Goal: Communication & Community: Answer question/provide support

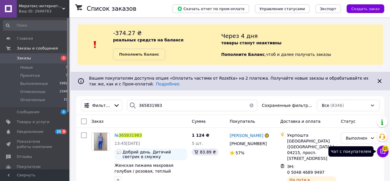
click at [382, 150] on span "15" at bounding box center [385, 148] width 6 height 6
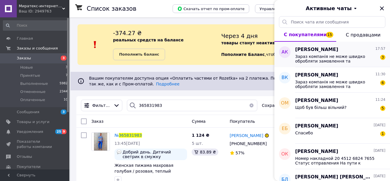
click at [346, 57] on span "Зараз компанія не може швидко обробляти замовлення та повідомлення, оскільки за…" at bounding box center [336, 58] width 82 height 9
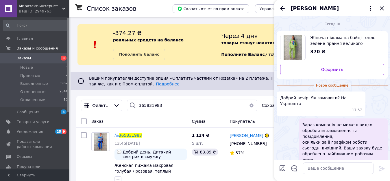
click at [35, 5] on span "Миратекс-интернет-магазин детского и взрослого трикотажа от производителя.В нал…" at bounding box center [40, 5] width 43 height 5
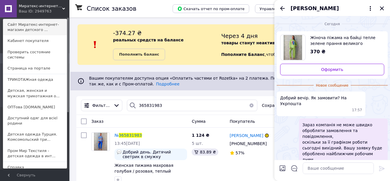
click at [27, 27] on link "Сайт Миратекс-интернет-магазин детского ..." at bounding box center [35, 27] width 64 height 16
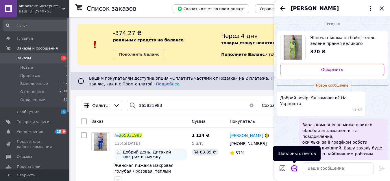
click at [295, 166] on icon "Открыть шаблоны ответов" at bounding box center [294, 168] width 6 height 6
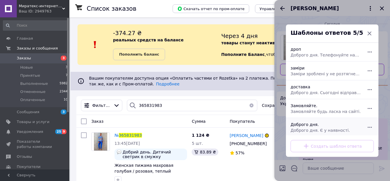
click at [311, 129] on span "Доброго дня. Є у наявності." at bounding box center [325, 130] width 70 height 6
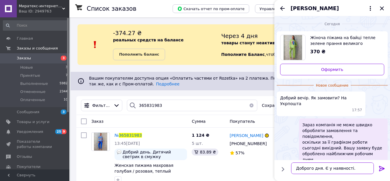
drag, startPoint x: 313, startPoint y: 167, endPoint x: 353, endPoint y: 163, distance: 39.7
click at [352, 163] on textarea "Доброго дня. Є у наявності." at bounding box center [332, 168] width 83 height 12
type textarea "Доброго вечора."
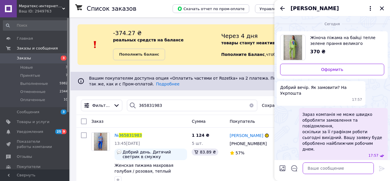
scroll to position [2, 0]
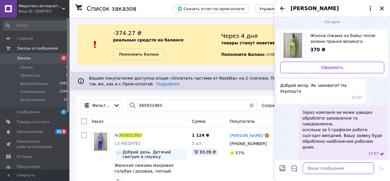
click at [316, 168] on textarea at bounding box center [337, 168] width 71 height 12
paste textarea "Способи доставки Нова Пошта Відправка наложеним платежем можлива по передоплаті…"
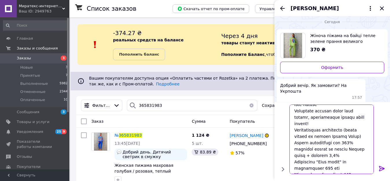
scroll to position [88, 0]
type textarea "Способи доставки Нова Пошта Відправка наложеним платежем можлива по передоплаті…"
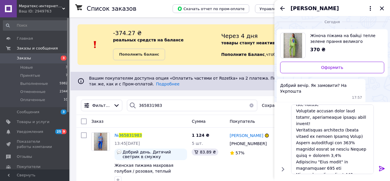
drag, startPoint x: 380, startPoint y: 166, endPoint x: 299, endPoint y: 7, distance: 178.4
click at [380, 165] on icon at bounding box center [381, 168] width 7 height 7
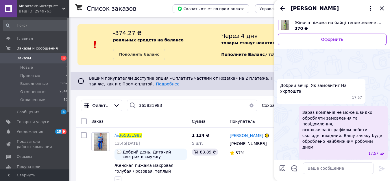
scroll to position [113, 0]
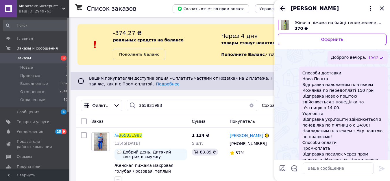
click at [282, 8] on icon "Назад" at bounding box center [282, 8] width 5 height 4
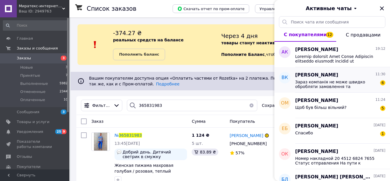
click at [339, 89] on div "Вікторія Копиця 11:30 Зараз компанія не може швидко обробляти замовлення та пов…" at bounding box center [342, 79] width 95 height 25
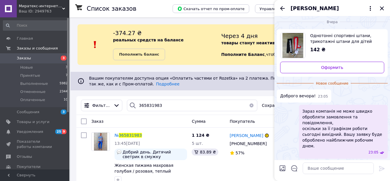
scroll to position [0, 0]
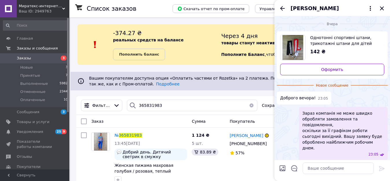
click at [339, 43] on span "Однотонні спортивні штани, трикотажні штани для дітей демі" at bounding box center [344, 41] width 69 height 12
click at [323, 41] on span "Однотонні спортивні штани, трикотажні штани для дітей демі" at bounding box center [344, 41] width 69 height 12
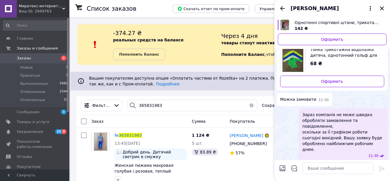
scroll to position [122, 0]
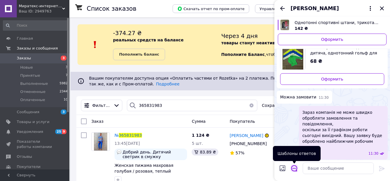
click at [293, 167] on icon "Открыть шаблоны ответов" at bounding box center [294, 168] width 6 height 6
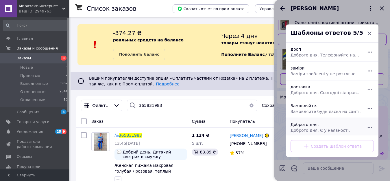
click at [304, 130] on span "Доброго дня. Є у наявності." at bounding box center [325, 130] width 70 height 6
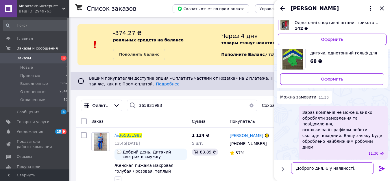
drag, startPoint x: 312, startPoint y: 167, endPoint x: 349, endPoint y: 163, distance: 37.2
click at [350, 165] on textarea "Доброго дня. Є у наявності." at bounding box center [332, 168] width 83 height 12
drag, startPoint x: 311, startPoint y: 169, endPoint x: 320, endPoint y: 172, distance: 9.5
click at [312, 170] on textarea "Доброговечорра" at bounding box center [332, 168] width 83 height 12
click at [324, 168] on textarea "Доброго вечорра" at bounding box center [332, 168] width 83 height 12
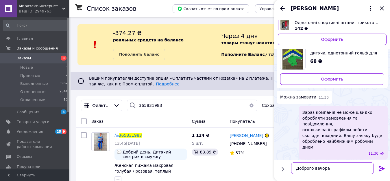
click at [328, 169] on textarea "Доброго вечора" at bounding box center [332, 168] width 83 height 12
type textarea "Доброго вечора."
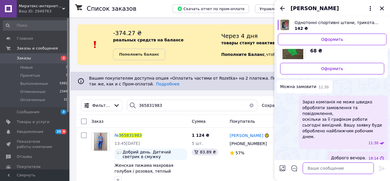
scroll to position [106, 0]
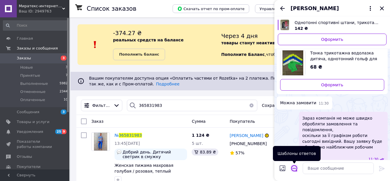
click at [295, 168] on icon "Открыть шаблоны ответов" at bounding box center [294, 168] width 6 height 6
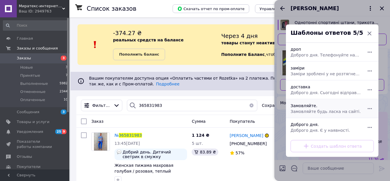
click at [300, 110] on span "Замовляйте будь ласка на сайті." at bounding box center [325, 111] width 70 height 6
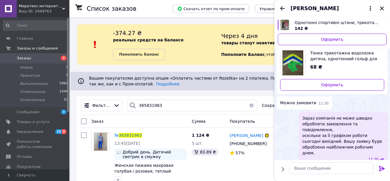
type textarea "Замовляйте будь ласка на сайті."
click at [380, 165] on icon at bounding box center [381, 168] width 7 height 7
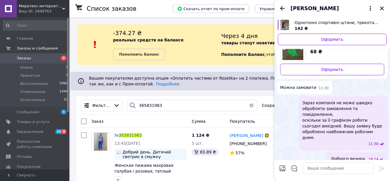
click at [283, 9] on icon "Назад" at bounding box center [282, 8] width 7 height 7
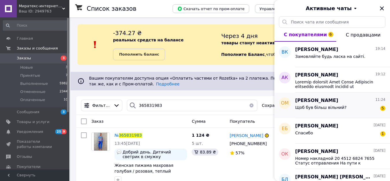
click at [345, 111] on div "Щоб був більш вільний? 5" at bounding box center [340, 108] width 90 height 9
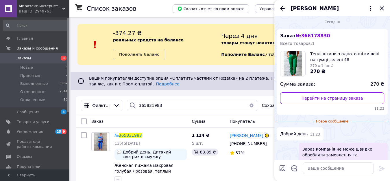
scroll to position [0, 0]
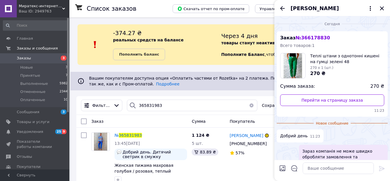
click at [317, 60] on span "Теплі штани з однотонні кишені на гумці зелені 48" at bounding box center [347, 59] width 74 height 12
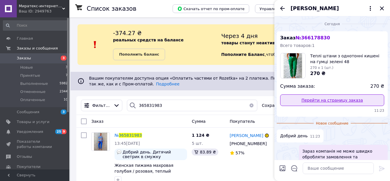
click at [330, 101] on link "Перейти на страницу заказа" at bounding box center [332, 100] width 104 height 12
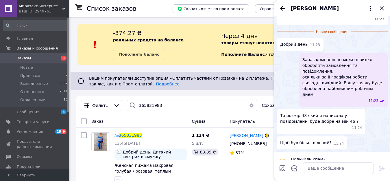
scroll to position [92, 0]
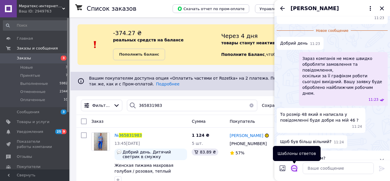
click at [295, 168] on icon "Открыть шаблоны ответов" at bounding box center [294, 168] width 6 height 6
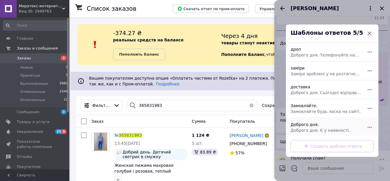
click at [312, 128] on span "Доброго дня. Є у наявності." at bounding box center [325, 130] width 70 height 6
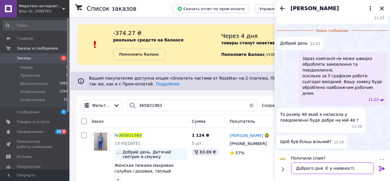
drag, startPoint x: 313, startPoint y: 166, endPoint x: 355, endPoint y: 163, distance: 42.0
click at [355, 163] on textarea "Доброго дня. Є у наявності." at bounding box center [332, 168] width 83 height 12
click at [322, 168] on textarea "Доброго вечоа." at bounding box center [332, 168] width 83 height 12
type textarea "Доброго вечора."
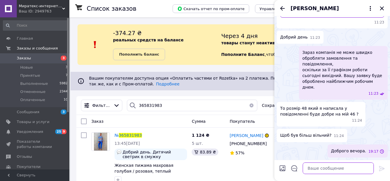
scroll to position [77, 0]
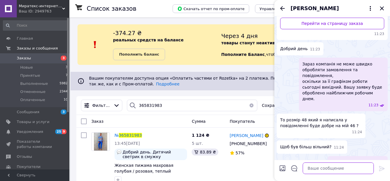
click at [315, 170] on textarea at bounding box center [337, 168] width 71 height 12
paste textarea "Звертайте увагу на заміри до цього товару!!! Тканина: Тринитка на флісі Заміри …"
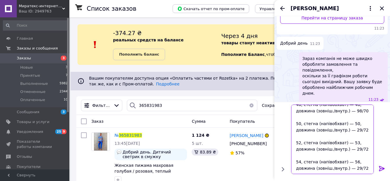
scroll to position [76, 0]
type textarea "Звертайте увагу на заміри до цього товару!!! Тканина: Тринитка на флісі Заміри …"
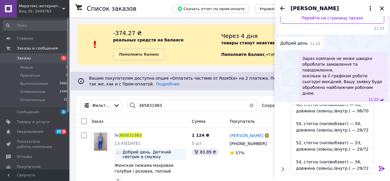
click at [379, 166] on icon at bounding box center [381, 168] width 5 height 5
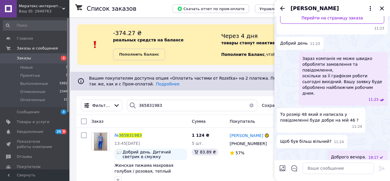
scroll to position [187, 0]
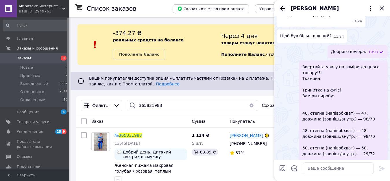
click at [280, 8] on icon "Назад" at bounding box center [282, 8] width 7 height 7
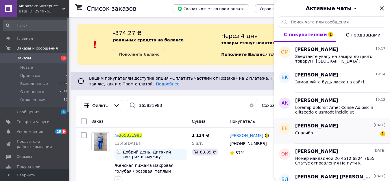
click at [353, 131] on div "Спасибо 1" at bounding box center [340, 133] width 90 height 9
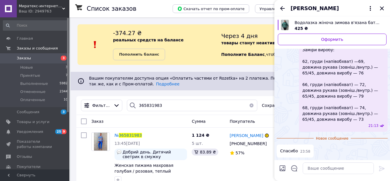
scroll to position [189, 0]
click at [382, 9] on icon "Закрыть" at bounding box center [382, 8] width 4 height 4
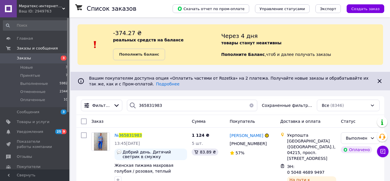
click at [44, 60] on span "Заказы" at bounding box center [35, 57] width 37 height 5
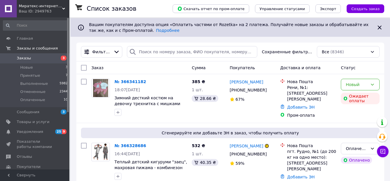
scroll to position [58, 0]
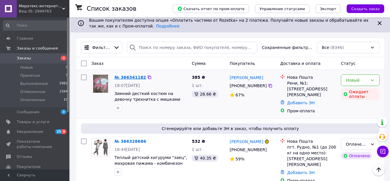
click at [124, 78] on link "№ 366341182" at bounding box center [129, 77] width 31 height 5
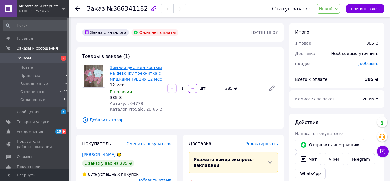
click at [130, 73] on link "Зимний десткий костюм на девочку трехнитка с мишками Турция 12 мес" at bounding box center [136, 73] width 52 height 16
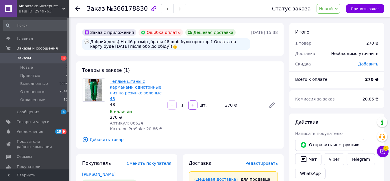
click at [146, 86] on link "Теплые штаны с карманами однотонные низ на резинке зеленые 48" at bounding box center [136, 90] width 52 height 22
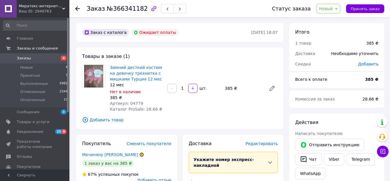
click at [77, 8] on icon at bounding box center [77, 8] width 5 height 5
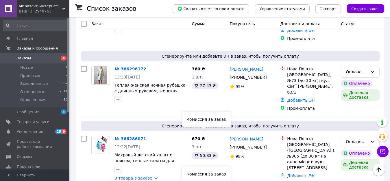
scroll to position [347, 0]
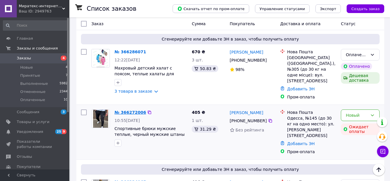
click at [134, 110] on link "№ 366272006" at bounding box center [129, 112] width 31 height 5
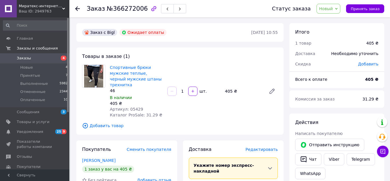
click at [79, 9] on icon at bounding box center [77, 8] width 5 height 5
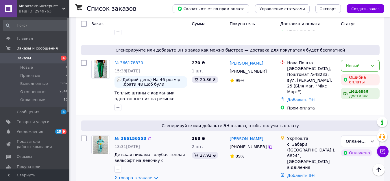
scroll to position [603, 0]
click at [138, 135] on link "№ 366156558" at bounding box center [129, 137] width 31 height 5
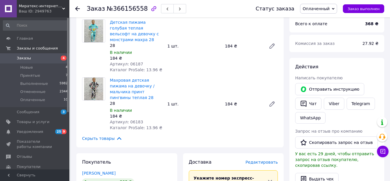
scroll to position [33, 0]
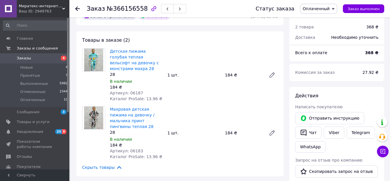
click at [78, 8] on use at bounding box center [77, 8] width 5 height 5
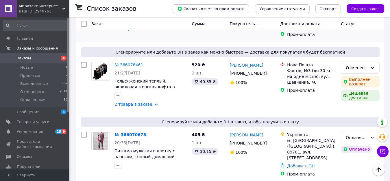
scroll to position [978, 0]
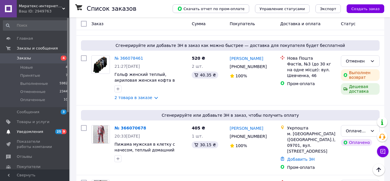
click at [32, 130] on span "Уведомления" at bounding box center [30, 131] width 26 height 5
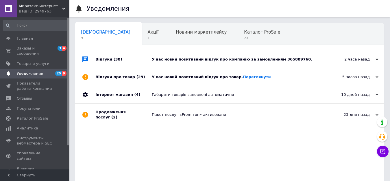
click at [198, 60] on div "У вас новий позитивний відгук про компанію за замовленням 365889760." at bounding box center [236, 59] width 169 height 5
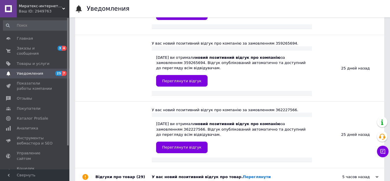
scroll to position [2495, 0]
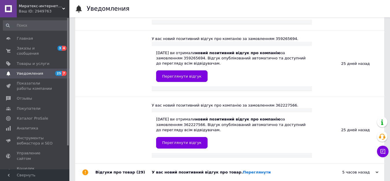
click at [172, 169] on div "У вас новий позитивний відгук про товар. Переглянути" at bounding box center [236, 171] width 169 height 5
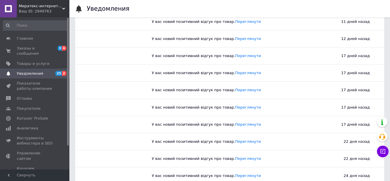
scroll to position [2990, 0]
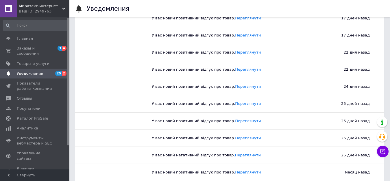
click at [38, 48] on span "Заказы и сообщения" at bounding box center [35, 51] width 37 height 10
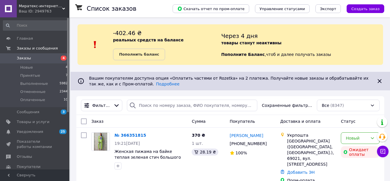
click at [38, 8] on span "Миратекс-интернет-магазин детского и взрослого трикотажа от производителя.В нал…" at bounding box center [40, 5] width 43 height 5
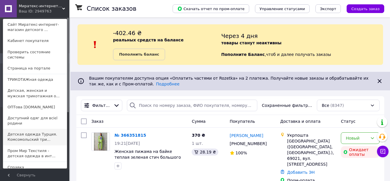
click at [26, 129] on link "Детская одежда Турция. Комсомольский три..." at bounding box center [35, 137] width 64 height 16
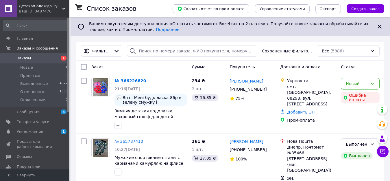
click at [39, 10] on div "Ваш ID: 3487476" at bounding box center [44, 11] width 51 height 5
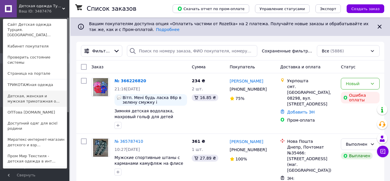
click at [33, 90] on link "Детская, женская и мужская трикотажная о..." at bounding box center [35, 98] width 64 height 16
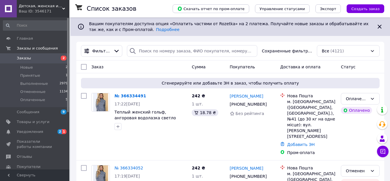
click at [45, 9] on div "Ваш ID: 3546171" at bounding box center [44, 11] width 51 height 5
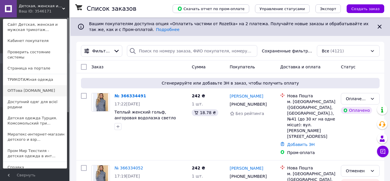
click at [21, 85] on link "ОПТова [DOMAIN_NAME]" at bounding box center [35, 90] width 64 height 11
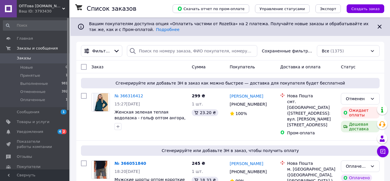
click at [49, 5] on span "ОПТова [DOMAIN_NAME]" at bounding box center [40, 5] width 43 height 5
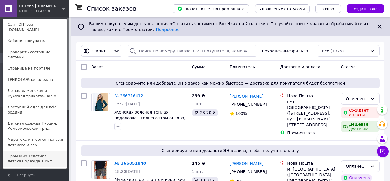
click at [33, 150] on link "Пром Мир Текстиля - детская одежда в инт..." at bounding box center [35, 158] width 64 height 16
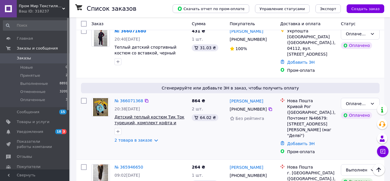
scroll to position [144, 0]
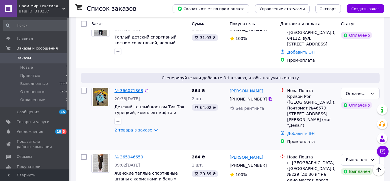
click at [127, 88] on link "№ 366071368" at bounding box center [128, 90] width 29 height 5
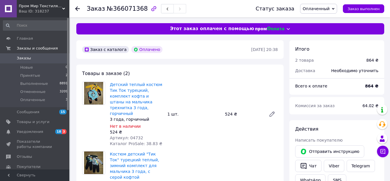
click at [45, 6] on span "Пром Мир Текстиля - детская одежда в интернет-магазине от трикотажной фабрики. …" at bounding box center [40, 5] width 43 height 5
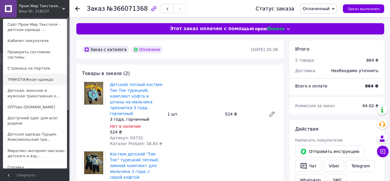
click at [40, 75] on link "ТРИКОТАЖная одежда" at bounding box center [35, 79] width 64 height 11
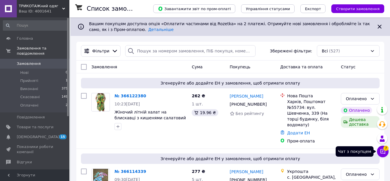
click at [382, 151] on icon at bounding box center [383, 151] width 6 height 6
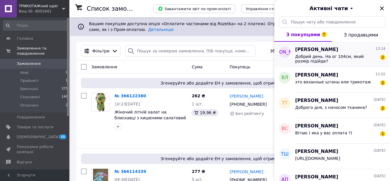
click at [338, 56] on span "Добрий день. На ог 104см, який розмір підійде?" at bounding box center [336, 58] width 82 height 9
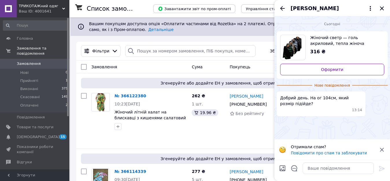
click at [333, 42] on span "Жіночий светр — голь акриловий, тепла жіноча водолазка в смужку" at bounding box center [344, 41] width 69 height 12
click at [327, 44] on span "Жіночий светр — голь акриловий, тепла жіноча водолазка в смужку" at bounding box center [344, 41] width 69 height 12
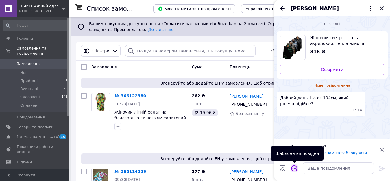
click at [295, 168] on icon "Відкрити шаблони відповідей" at bounding box center [294, 168] width 6 height 6
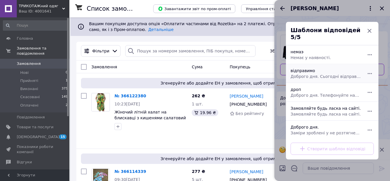
click at [314, 73] on span "Доброго дня. Сьогодні відправимо." at bounding box center [325, 76] width 70 height 6
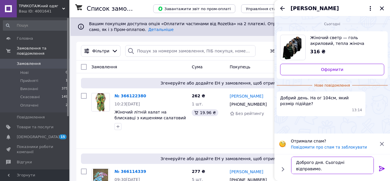
drag, startPoint x: 313, startPoint y: 161, endPoint x: 367, endPoint y: 166, distance: 54.2
click at [367, 166] on textarea "Доброго дня. Сьогодні відправимо." at bounding box center [332, 164] width 83 height 17
type textarea "Доброго вечора. Залишились тільки у 54р."
drag, startPoint x: 378, startPoint y: 168, endPoint x: 336, endPoint y: 180, distance: 44.3
click at [379, 168] on icon at bounding box center [381, 168] width 7 height 7
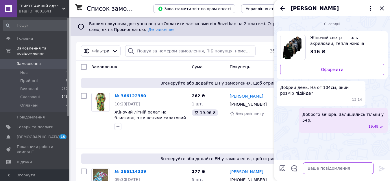
click at [313, 167] on textarea at bounding box center [337, 168] width 71 height 12
paste textarea "54, грудь(полуобхват)-54, длина рукава(внеш./внутр.)-57/45, длина изделия-64"
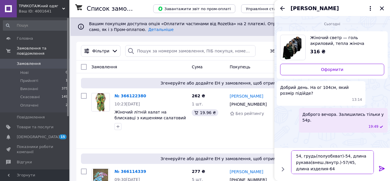
type textarea "54, грудь(полуобхват)-54, длина рукава(внеш./внутр.)-57/45, длина изделия-64"
click at [381, 169] on icon at bounding box center [381, 168] width 7 height 7
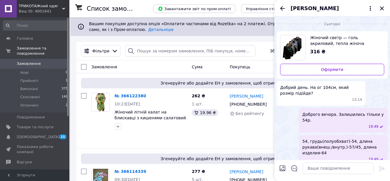
scroll to position [2, 0]
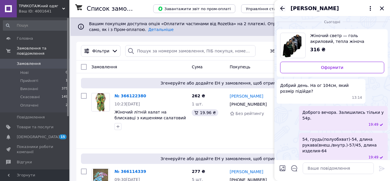
click at [282, 7] on icon "Назад" at bounding box center [282, 8] width 5 height 4
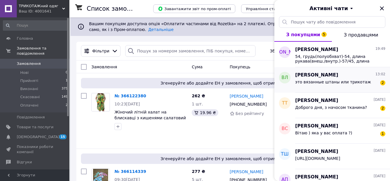
click at [333, 82] on span "это вязанные штаны или трикотаж" at bounding box center [333, 81] width 76 height 5
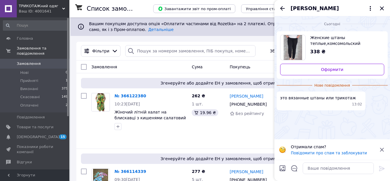
click at [331, 43] on span "Женские штаны теплые,комсомольский женский трикотаж,интернет магазин,одежда жен…" at bounding box center [344, 41] width 69 height 12
click at [318, 168] on textarea at bounding box center [337, 168] width 71 height 12
paste textarea "Теплі жіночі штани тринитка"
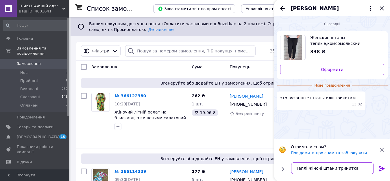
type textarea "Теплі жіночі штани тринитка"
click at [382, 167] on icon at bounding box center [381, 168] width 7 height 7
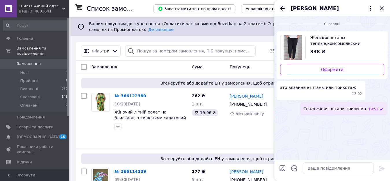
click at [283, 8] on icon "Назад" at bounding box center [282, 8] width 7 height 7
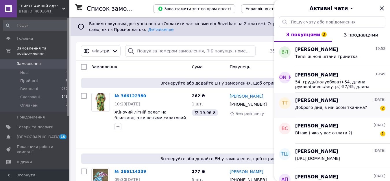
click at [337, 107] on span "Доброго дня, з начосом тканина?" at bounding box center [331, 107] width 72 height 5
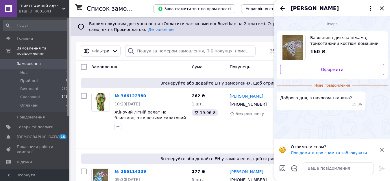
click at [339, 44] on span "Бавовняна дитяча піжама, трикотажний костюм домашній для дітей Для дівчаток, 36" at bounding box center [344, 41] width 69 height 12
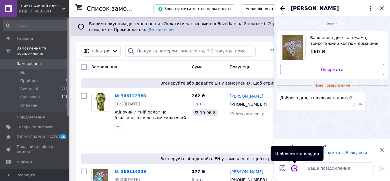
click at [292, 166] on icon "Відкрити шаблони відповідей" at bounding box center [294, 168] width 6 height 6
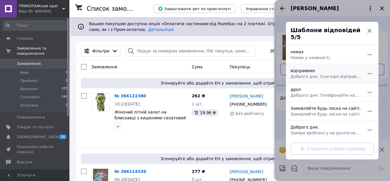
click at [304, 73] on span "Доброго дня. Сьогодні відправимо." at bounding box center [325, 76] width 70 height 6
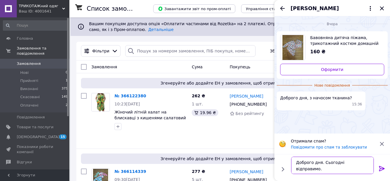
drag, startPoint x: 331, startPoint y: 162, endPoint x: 367, endPoint y: 158, distance: 36.3
click at [367, 158] on textarea "Доброго дня. Сьогодні відправимо." at bounding box center [332, 164] width 83 height 17
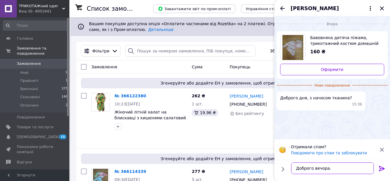
paste textarea "Дитяча піжама літня з довгим рукавом"
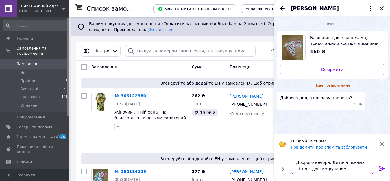
type textarea "Доброго вечора. Дитяча піжама літня з довгим рукавом"
click at [381, 165] on icon at bounding box center [381, 168] width 7 height 7
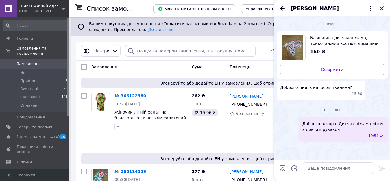
click at [282, 8] on icon "Назад" at bounding box center [282, 8] width 5 height 4
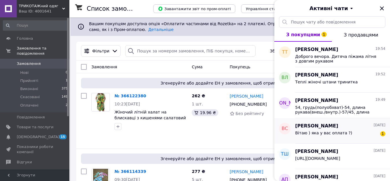
click at [337, 133] on span "Вітаю ) яка у вас оплата ?)" at bounding box center [323, 132] width 57 height 5
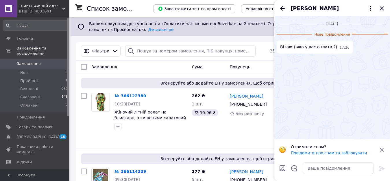
click at [25, 9] on div "Ваш ID: 4001641" at bounding box center [44, 11] width 51 height 5
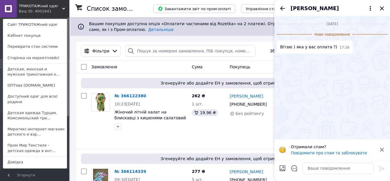
drag, startPoint x: 20, startPoint y: 25, endPoint x: 41, endPoint y: 36, distance: 23.0
click at [21, 25] on link "Сайт ТРИКОТАЖний одяг" at bounding box center [35, 24] width 64 height 11
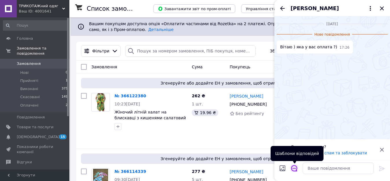
click at [292, 168] on icon "Відкрити шаблони відповідей" at bounding box center [294, 168] width 6 height 6
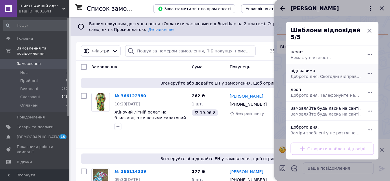
click at [297, 75] on span "Доброго дня. Сьогодні відправимо." at bounding box center [325, 76] width 70 height 6
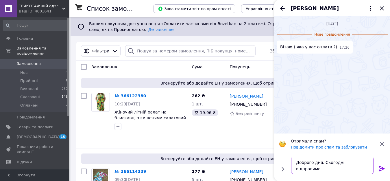
drag, startPoint x: 324, startPoint y: 161, endPoint x: 366, endPoint y: 161, distance: 41.9
click at [366, 161] on textarea "Доброго дня. Сьогодні відправимо." at bounding box center [332, 164] width 83 height 17
type textarea "Доброго дня."
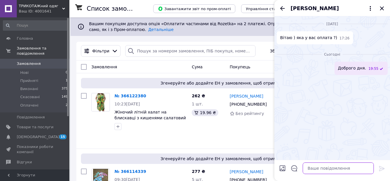
paste textarea "Loremips dolorsitamet consec ad elitseddoei. Tempori utlabore Etdo Magna - Aliq…"
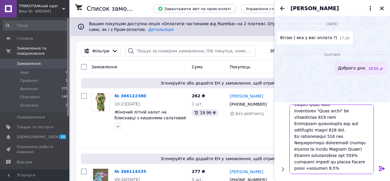
scroll to position [107, 0]
type textarea "Loremips dolorsitamet consec ad elitseddoei. Tempori utlabore Etdo Magna - Aliq…"
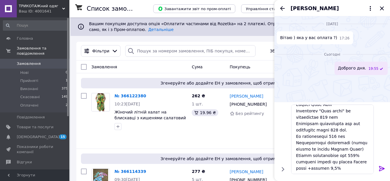
click at [381, 167] on icon at bounding box center [381, 168] width 7 height 7
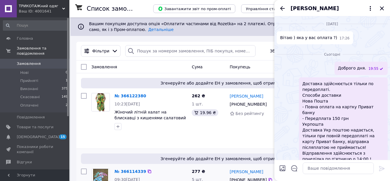
scroll to position [28, 0]
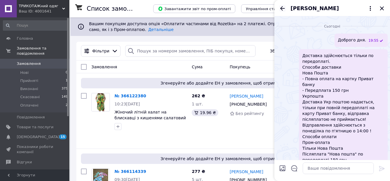
click at [283, 7] on icon "Назад" at bounding box center [282, 8] width 7 height 7
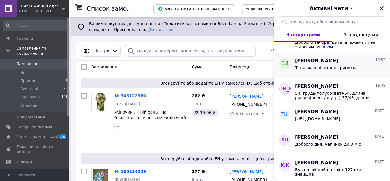
scroll to position [0, 0]
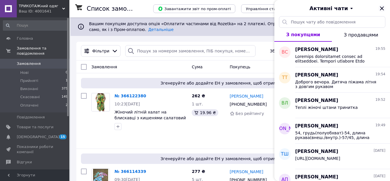
click at [384, 8] on icon "Закрити" at bounding box center [381, 8] width 7 height 7
